Goal: Information Seeking & Learning: Find specific fact

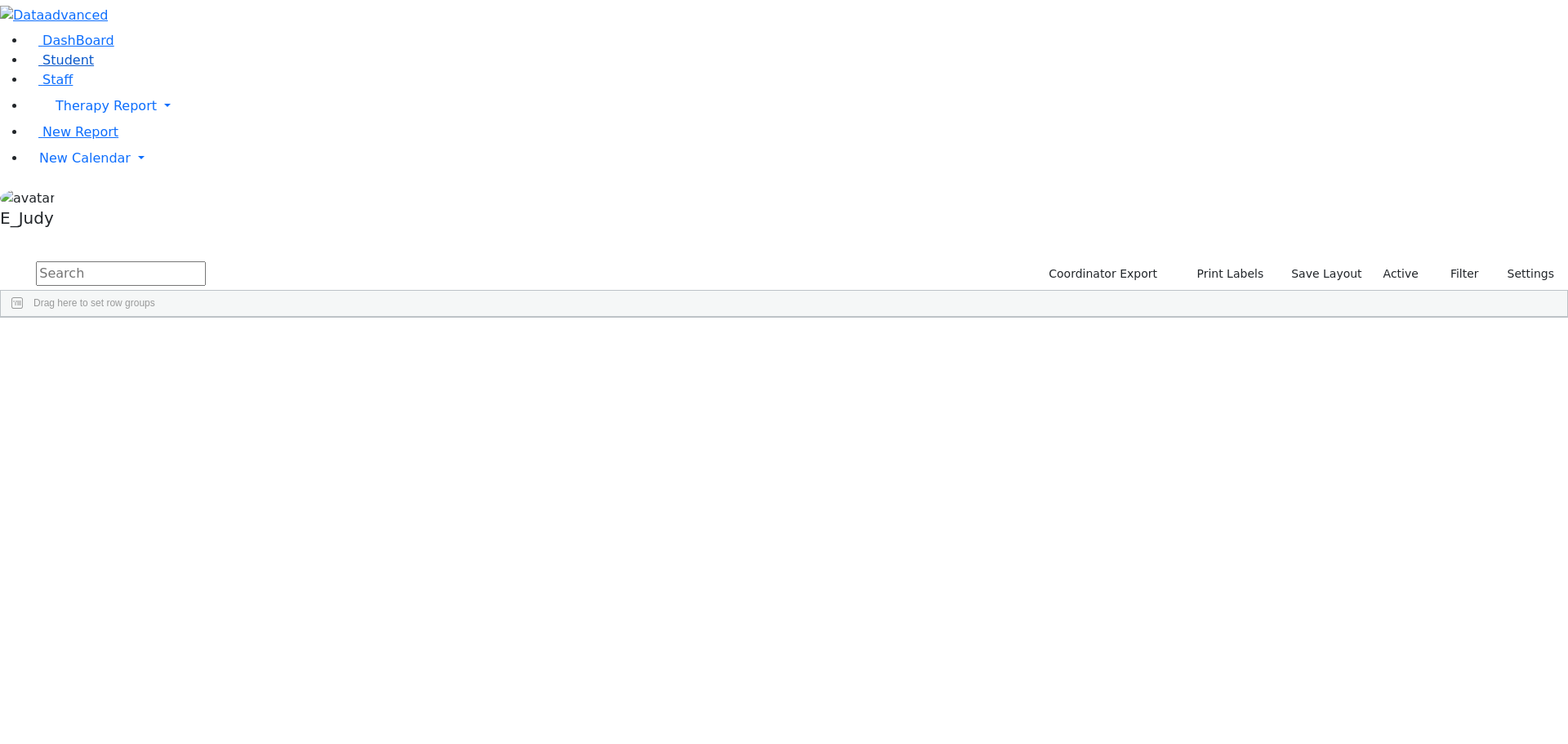
click at [59, 68] on link "Student" at bounding box center [60, 59] width 68 height 16
click at [206, 261] on input "text" at bounding box center [121, 273] width 170 height 25
click at [207, 344] on div "Berkowitz" at bounding box center [155, 355] width 104 height 23
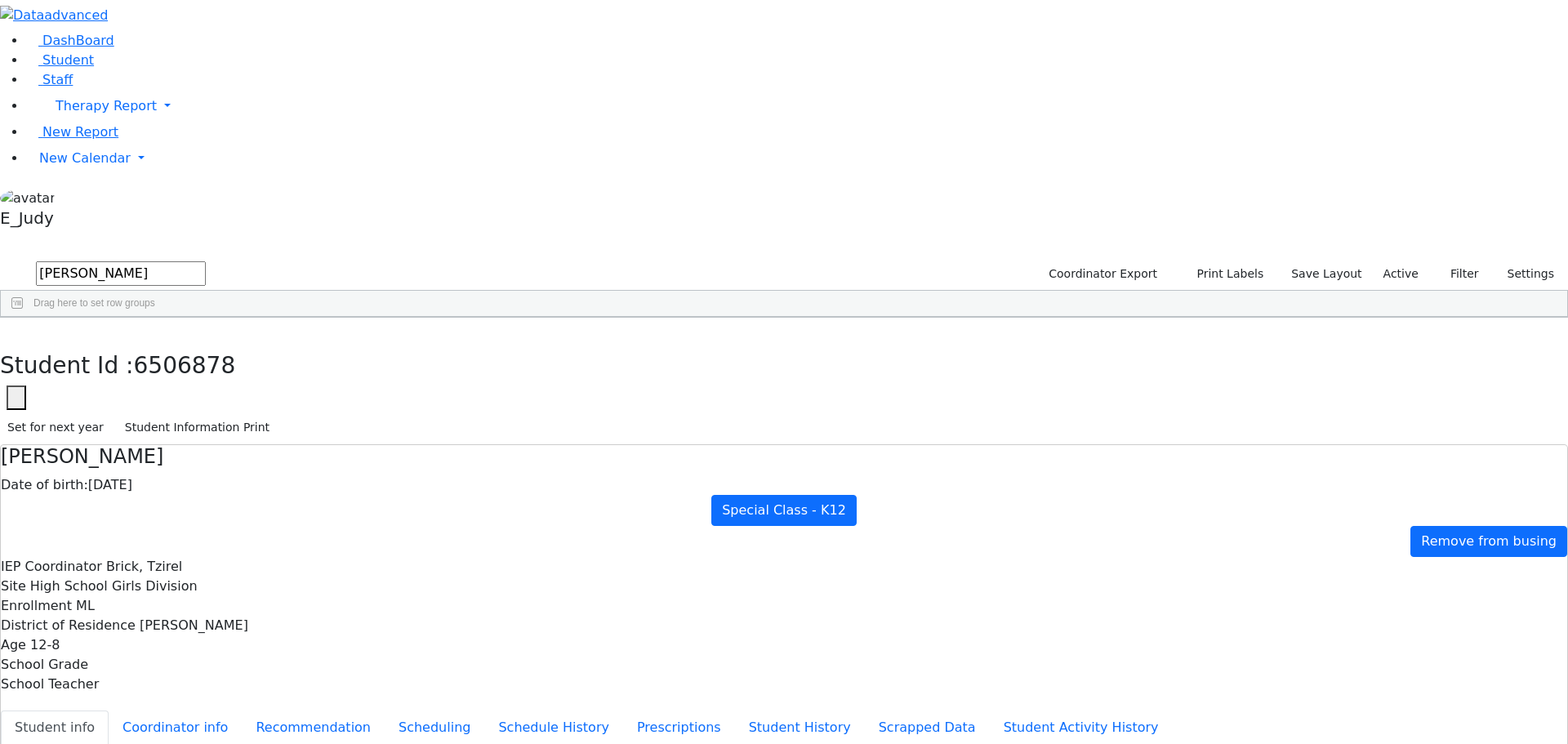
scroll to position [66, 0]
click at [17, 329] on icon "button" at bounding box center [12, 334] width 9 height 10
drag, startPoint x: 265, startPoint y: 61, endPoint x: 164, endPoint y: 66, distance: 101.1
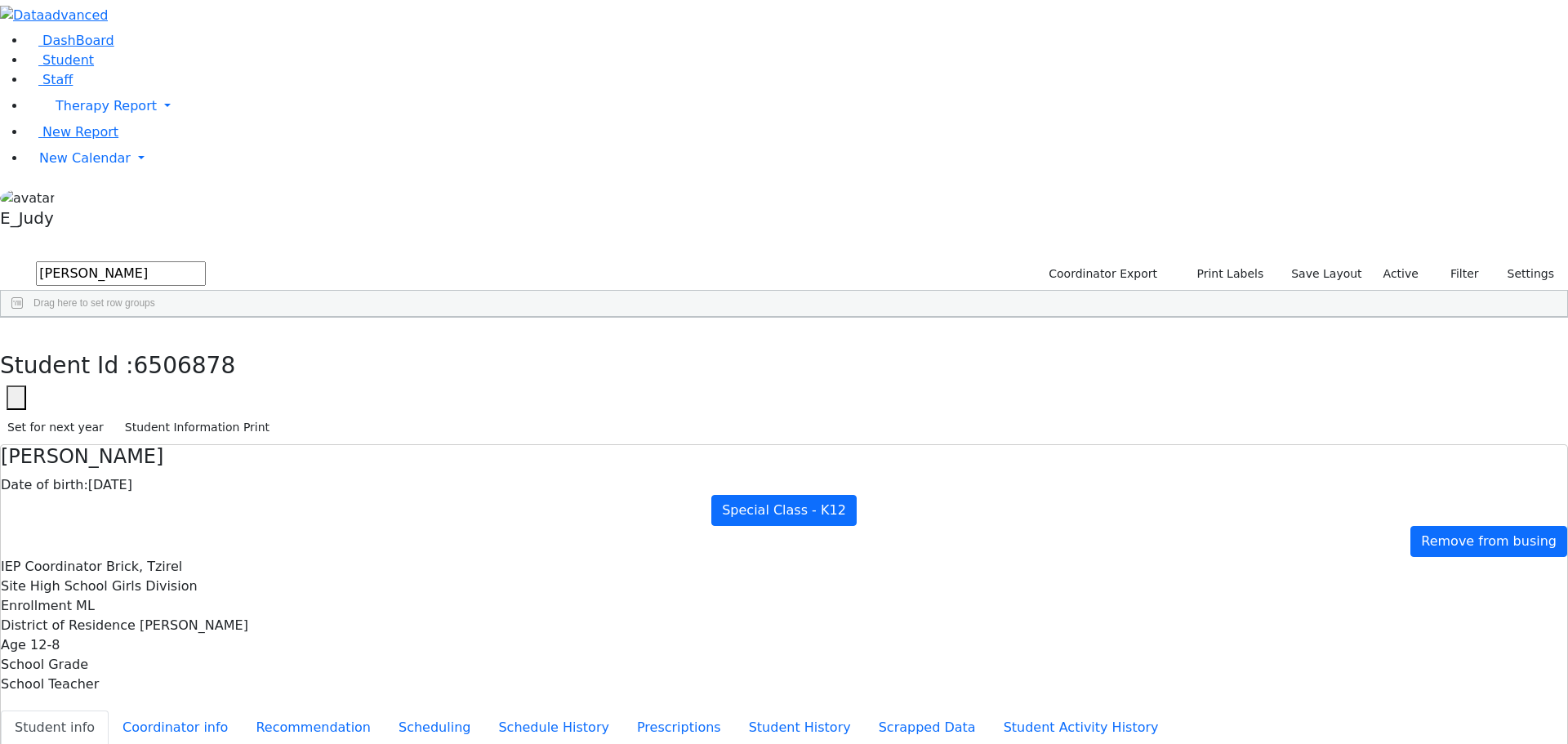
click at [164, 66] on div "DashBoard Student Staff Therapy Report Student Old Calendar Report E_Judy" at bounding box center [784, 744] width 1568 height 1489
type input "padw"
click at [207, 344] on div "Padwa" at bounding box center [155, 355] width 104 height 23
click at [311, 344] on div "Blimy" at bounding box center [259, 355] width 104 height 23
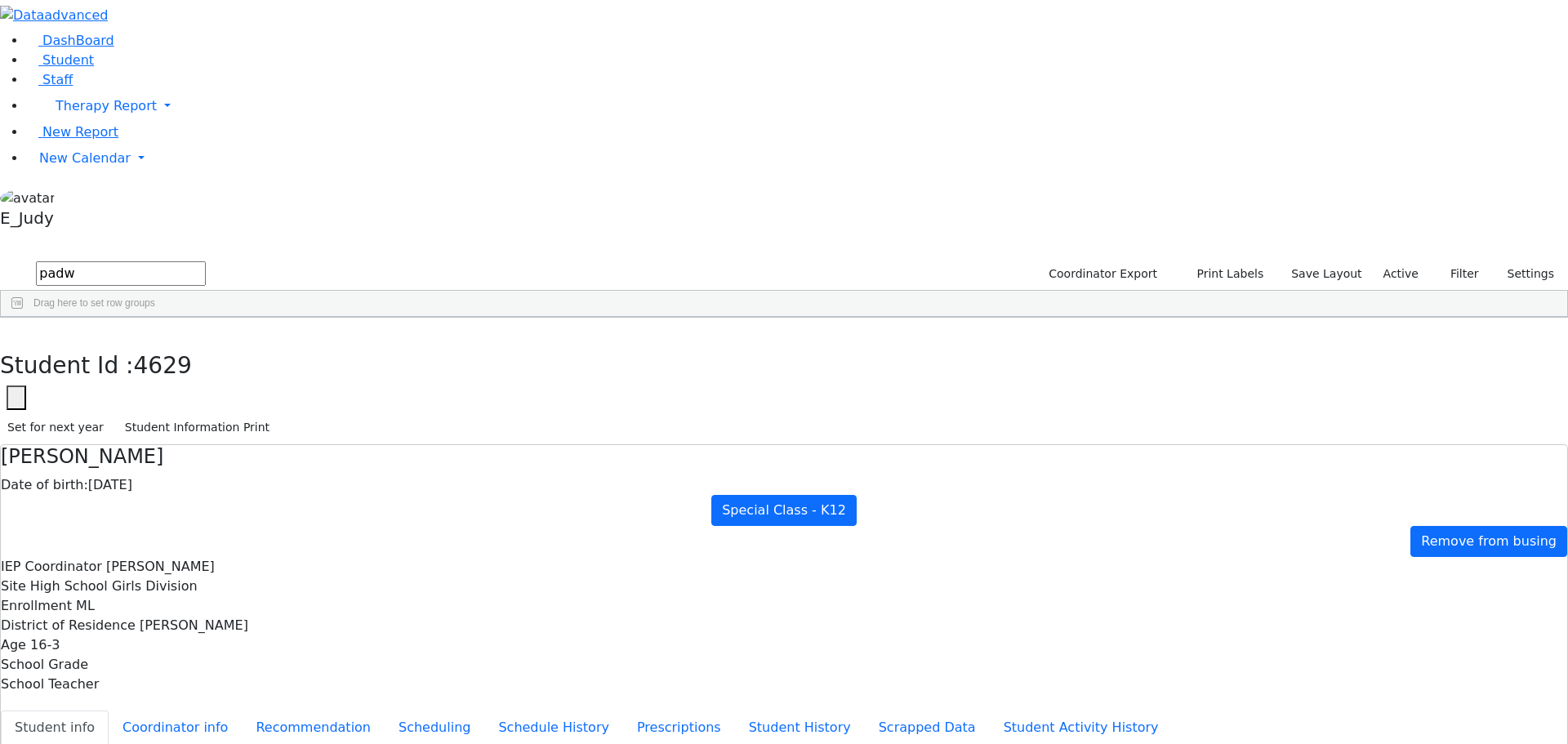
click at [7, 329] on use "button" at bounding box center [7, 329] width 0 height 0
